Goal: Navigation & Orientation: Find specific page/section

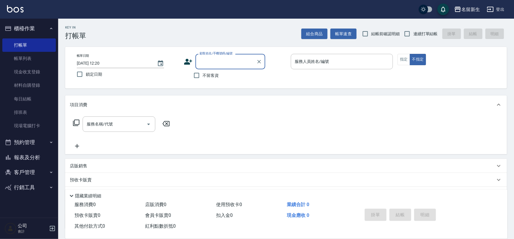
click at [33, 157] on button "報表及分析" at bounding box center [29, 157] width 54 height 15
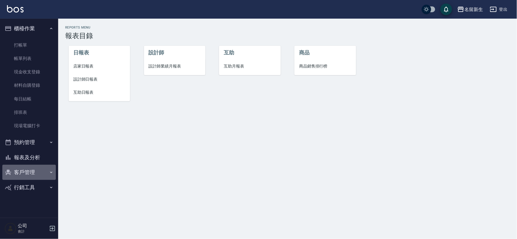
click at [34, 172] on button "客戶管理" at bounding box center [29, 172] width 54 height 15
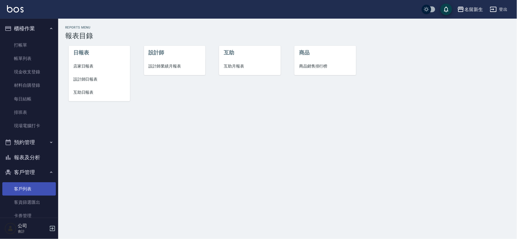
click at [36, 187] on link "客戶列表" at bounding box center [29, 188] width 54 height 13
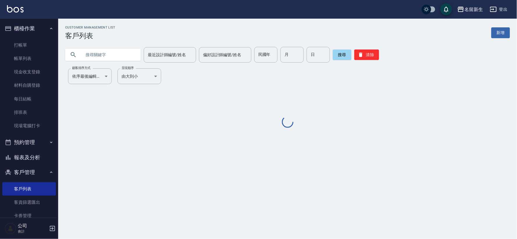
click at [263, 52] on div "民國年 民國年" at bounding box center [265, 55] width 23 height 16
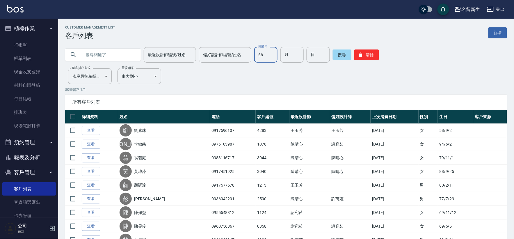
type input "66"
type input "0"
type input "10"
type input "17"
